Goal: Task Accomplishment & Management: Manage account settings

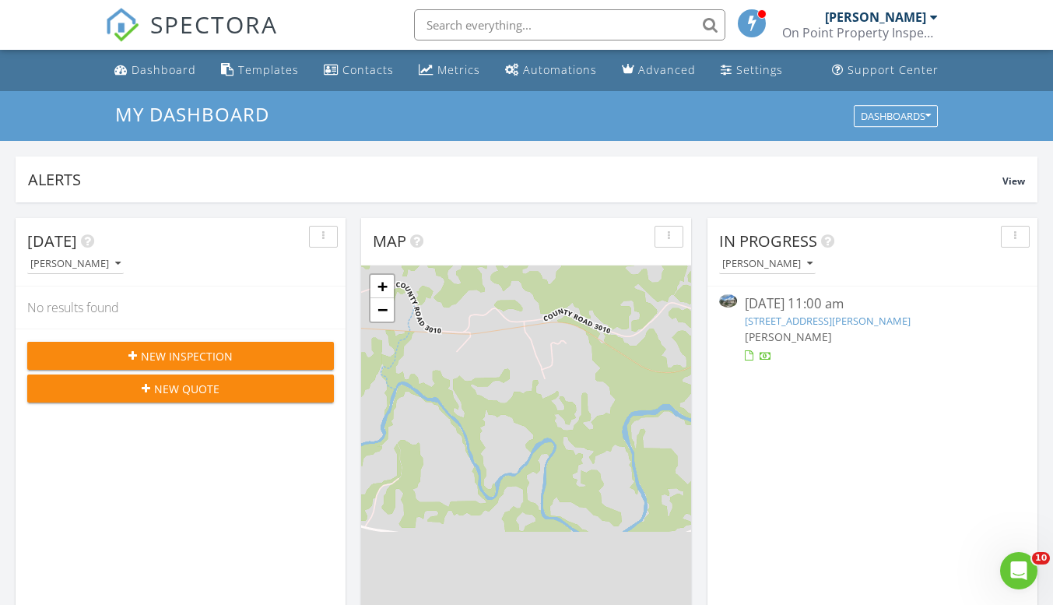
scroll to position [8, 8]
click at [599, 21] on input "text" at bounding box center [569, 24] width 311 height 31
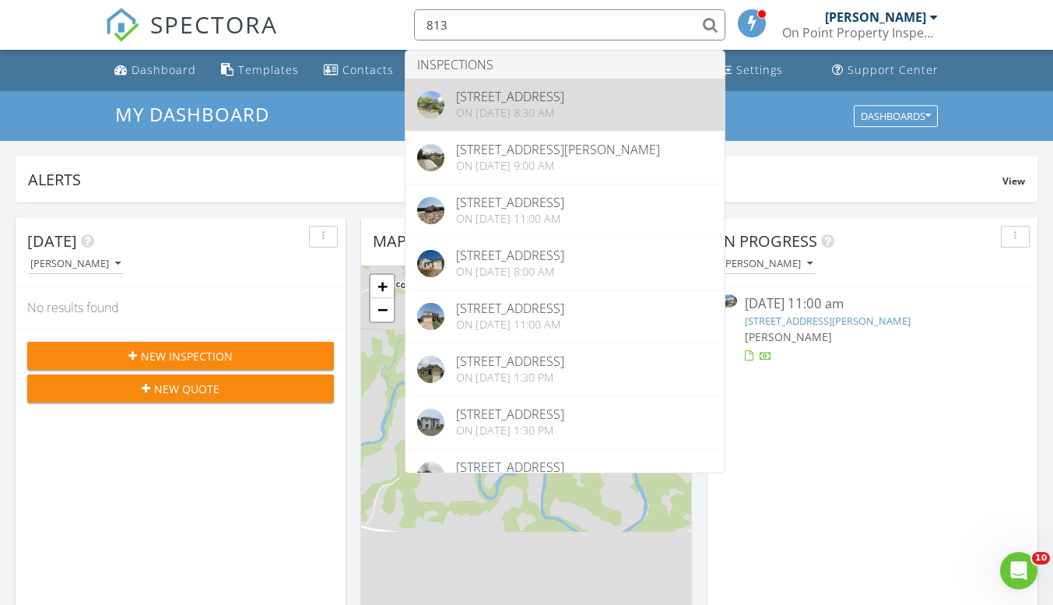
type input "813"
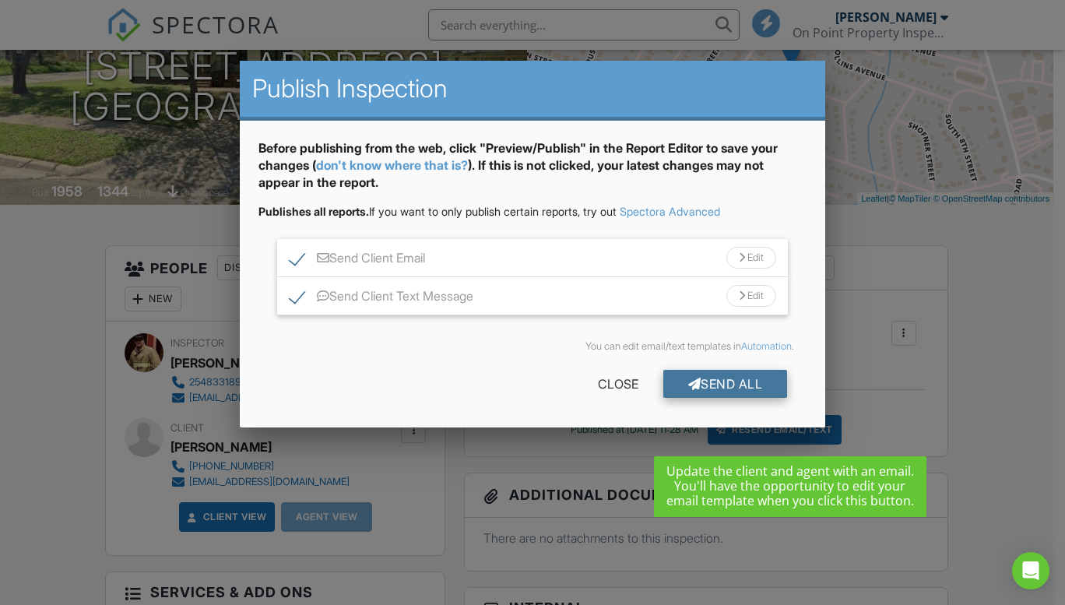
click at [743, 385] on div "Send All" at bounding box center [725, 384] width 125 height 28
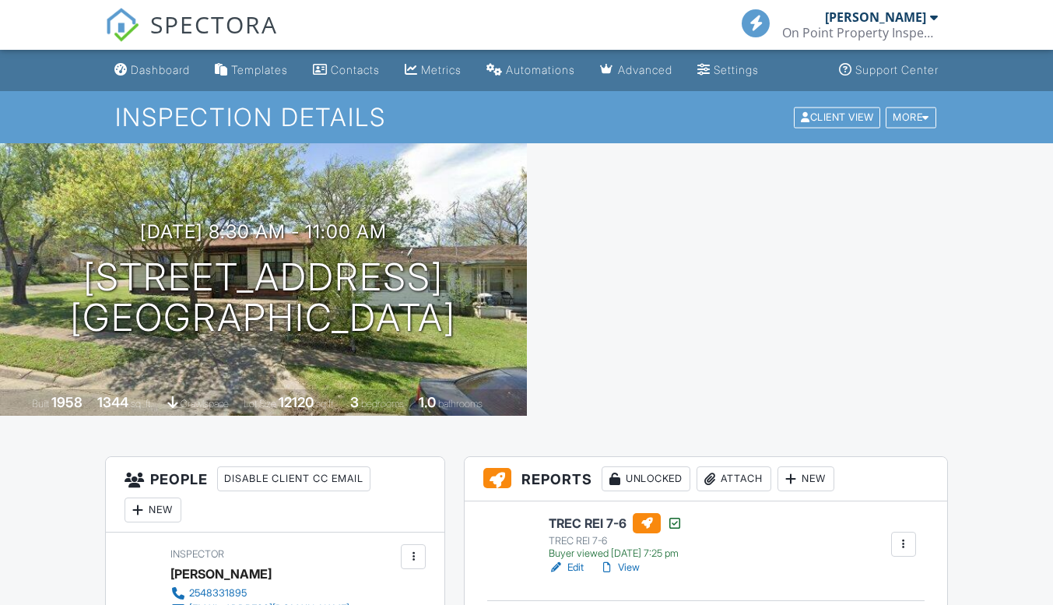
click at [584, 513] on h6 "TREC REI 7-6" at bounding box center [616, 523] width 134 height 20
click at [586, 535] on div "TREC REI 7-6" at bounding box center [616, 541] width 134 height 12
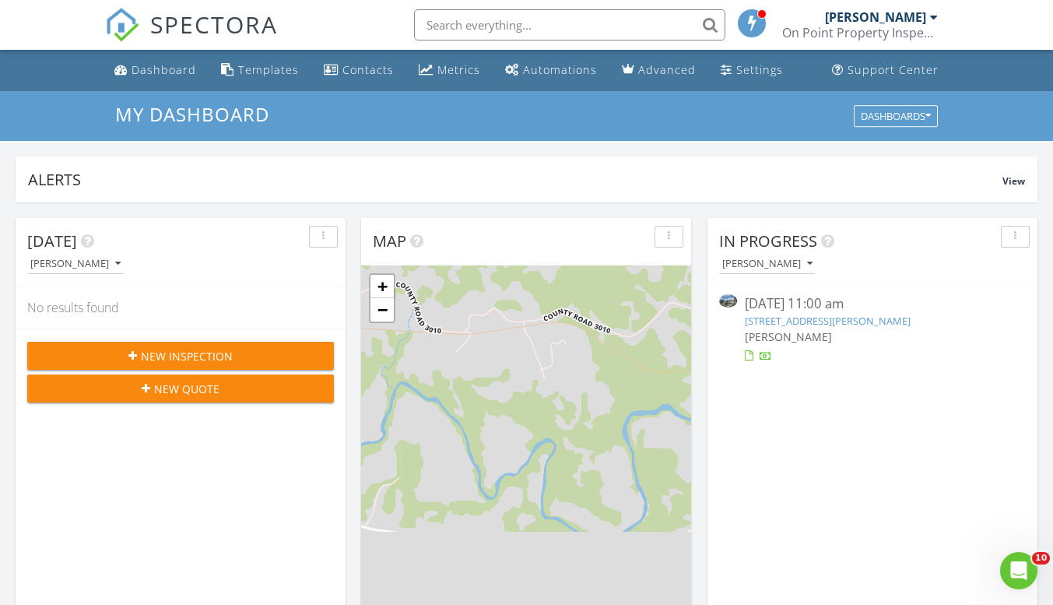
click at [860, 326] on link "781 Slawson Ln, Killeen, TX 76542" at bounding box center [828, 321] width 166 height 14
click at [863, 324] on link "781 Slawson Ln, Killeen, TX 76542" at bounding box center [828, 321] width 166 height 14
